Goal: Task Accomplishment & Management: Use online tool/utility

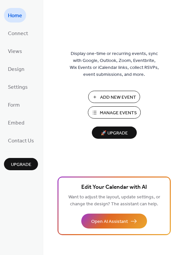
click at [112, 112] on span "Manage Events" at bounding box center [118, 113] width 37 height 7
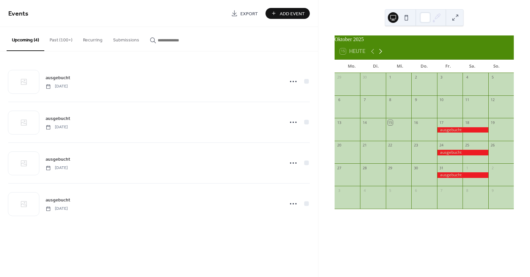
click at [381, 55] on icon at bounding box center [381, 51] width 8 height 8
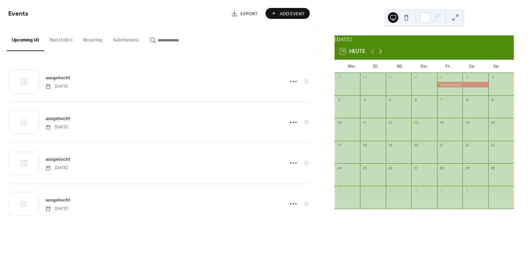
click at [382, 54] on icon at bounding box center [381, 51] width 8 height 8
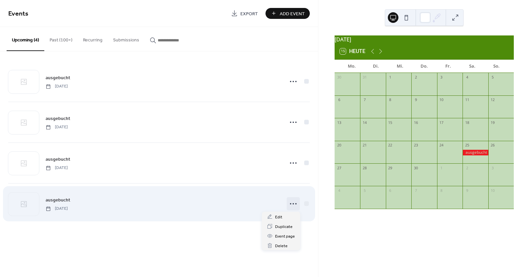
click at [294, 204] on circle at bounding box center [293, 203] width 1 height 1
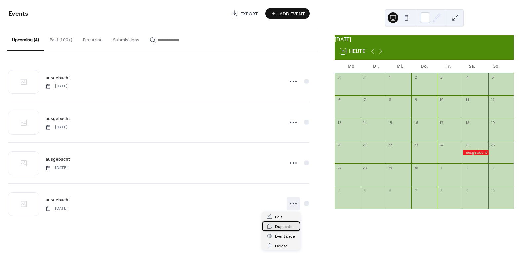
click at [286, 226] on span "Duplicate" at bounding box center [284, 226] width 18 height 7
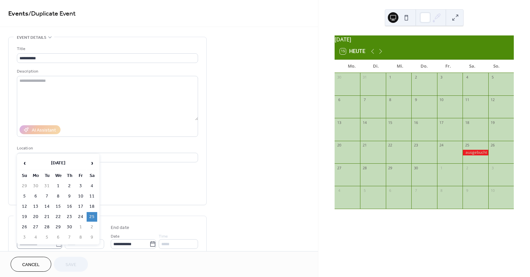
click at [56, 244] on icon at bounding box center [59, 244] width 7 height 7
click at [56, 244] on input "**********" at bounding box center [36, 244] width 39 height 10
click at [93, 163] on span "›" at bounding box center [92, 162] width 10 height 13
click at [92, 186] on td "6" at bounding box center [92, 186] width 11 height 10
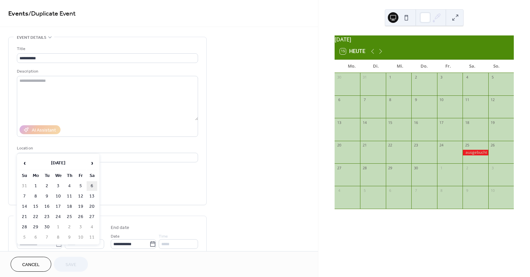
type input "**********"
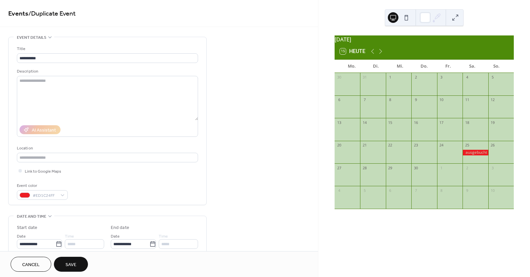
click at [76, 263] on button "Save" at bounding box center [71, 263] width 34 height 15
